Goal: Task Accomplishment & Management: Complete application form

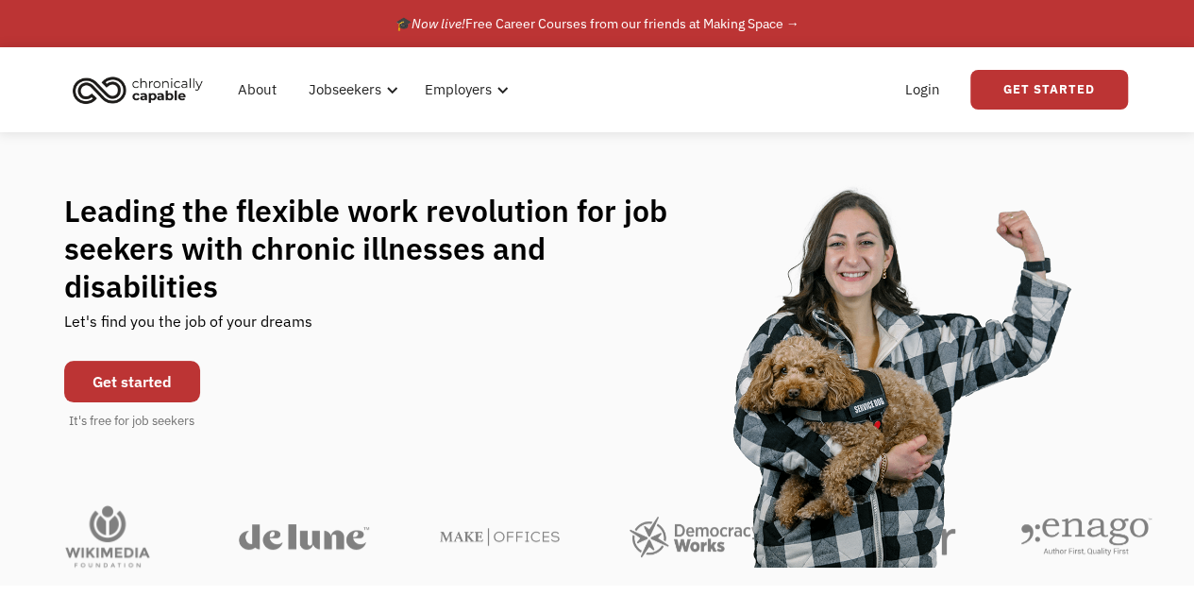
click at [142, 364] on link "Get started" at bounding box center [132, 382] width 136 height 42
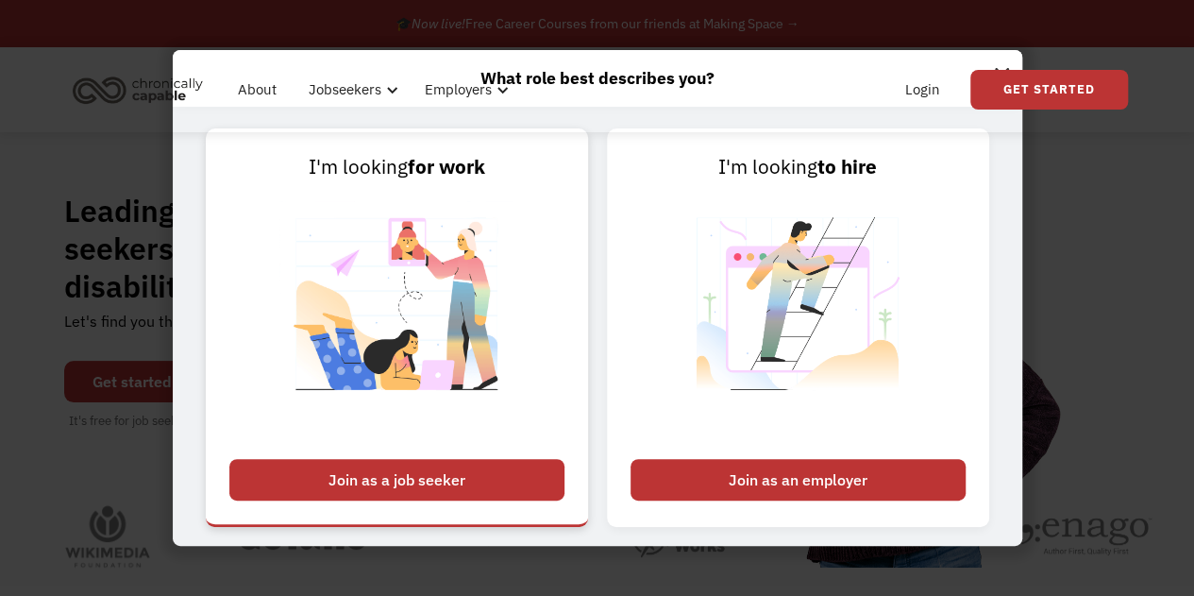
click at [359, 467] on div "Join as a job seeker" at bounding box center [396, 480] width 335 height 42
